Goal: Find specific page/section: Find specific page/section

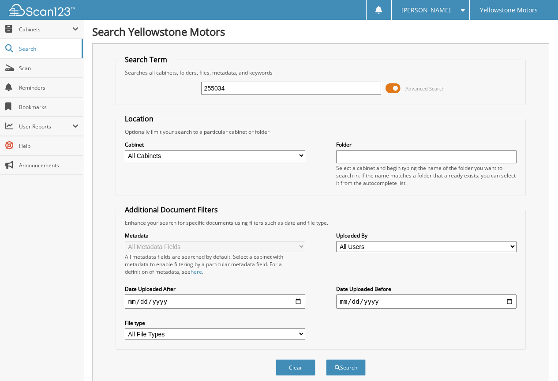
type input "255034"
click at [326, 359] on button "Search" at bounding box center [346, 367] width 40 height 16
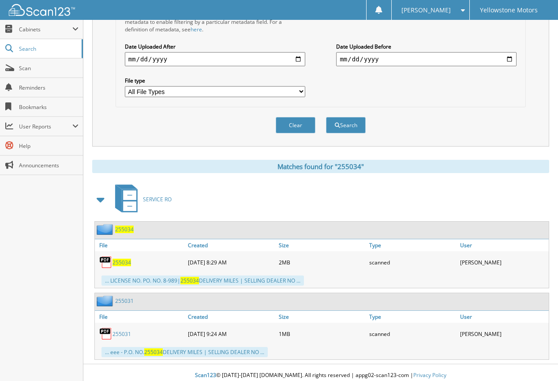
scroll to position [248, 0]
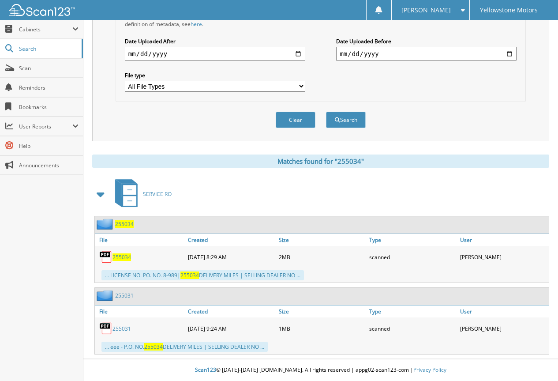
click at [117, 256] on span "255034" at bounding box center [122, 257] width 19 height 8
